Goal: Information Seeking & Learning: Learn about a topic

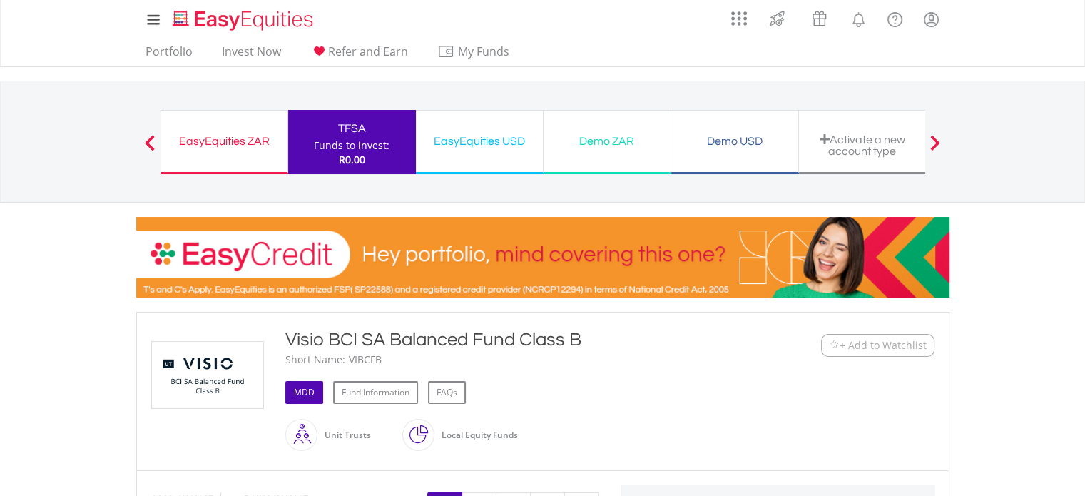
click at [305, 390] on link "MDD" at bounding box center [304, 392] width 38 height 23
click at [372, 392] on link "Fund Information" at bounding box center [375, 392] width 85 height 23
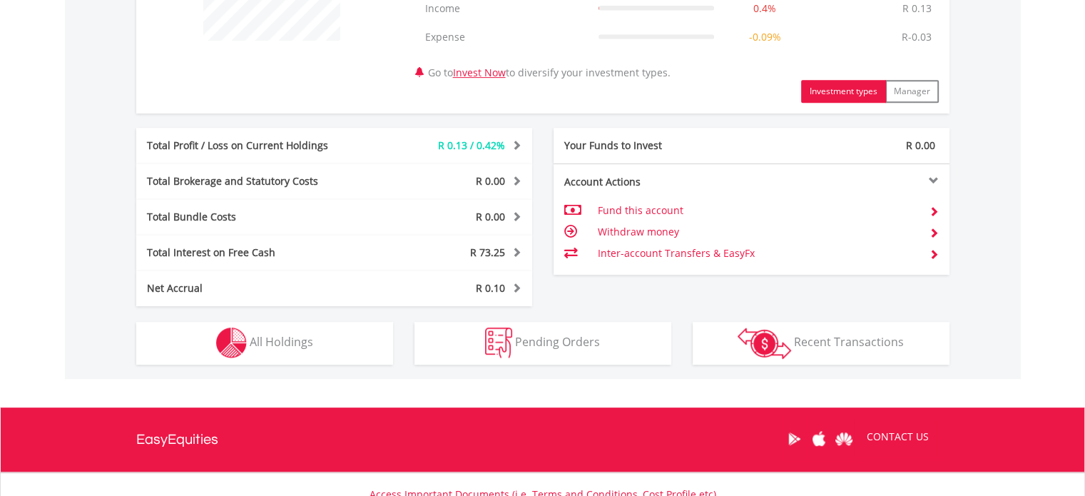
scroll to position [642, 0]
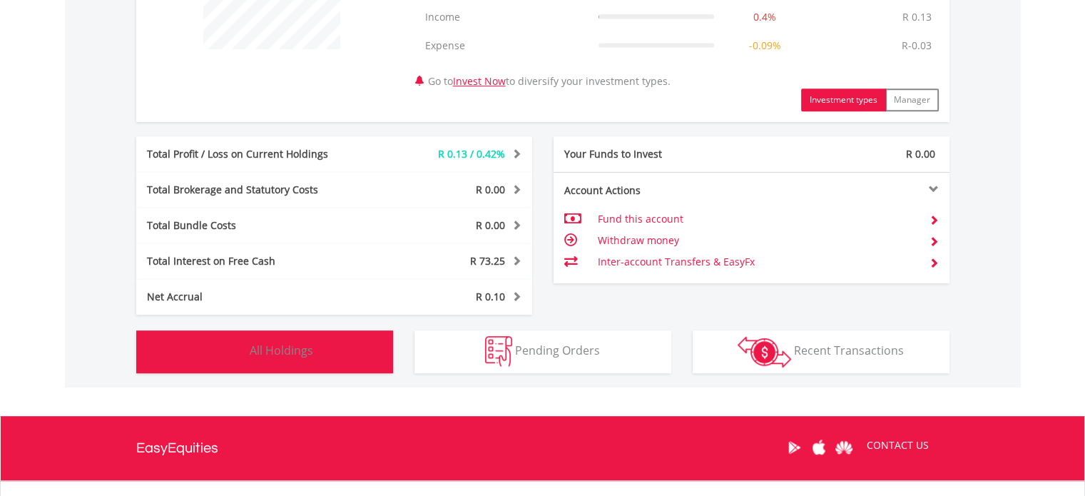
click at [278, 345] on span "All Holdings" at bounding box center [282, 350] width 64 height 16
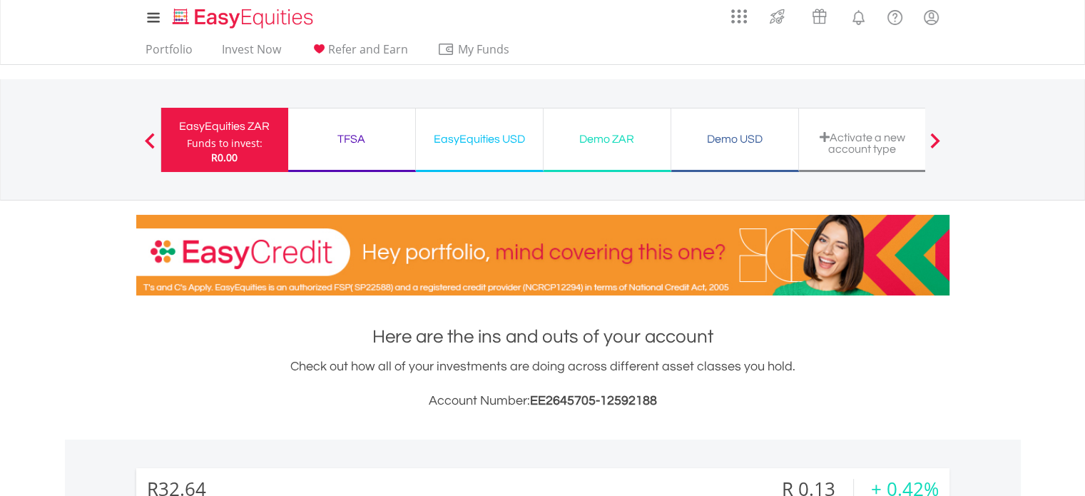
scroll to position [0, 0]
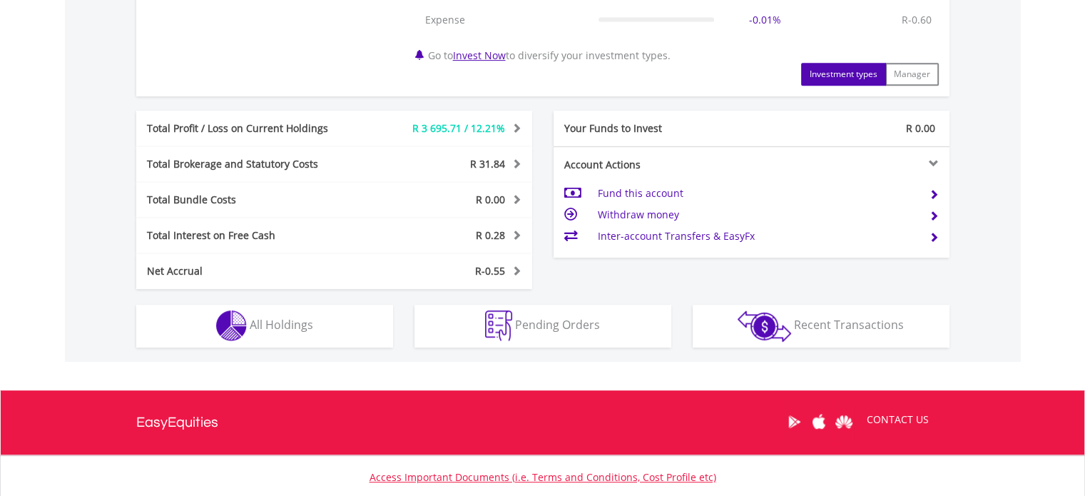
scroll to position [703, 0]
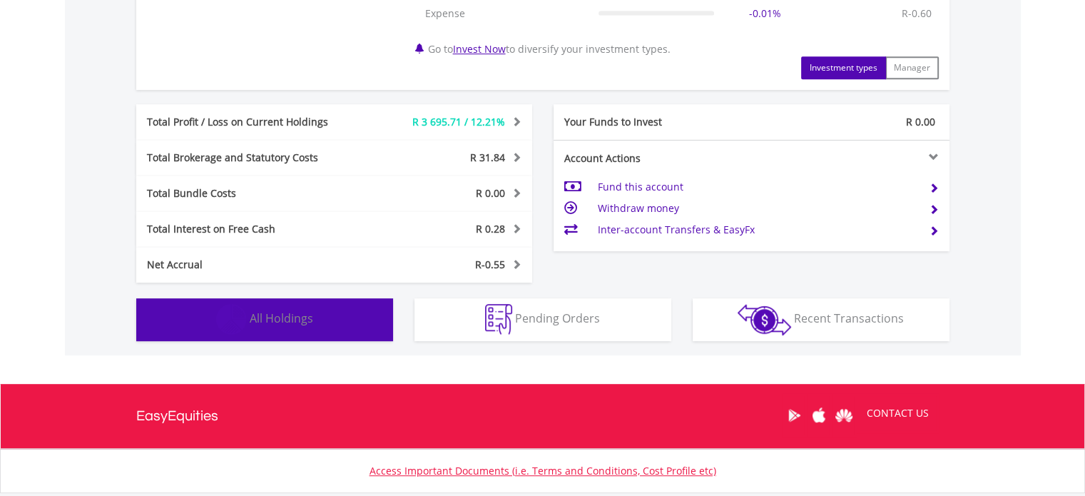
click at [269, 315] on span "All Holdings" at bounding box center [282, 318] width 64 height 16
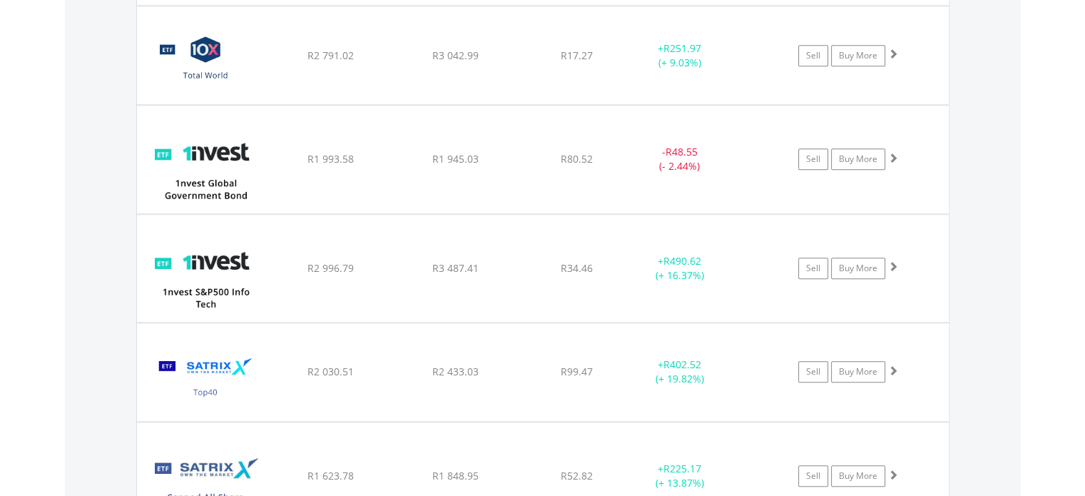
scroll to position [1435, 0]
